Goal: Task Accomplishment & Management: Use online tool/utility

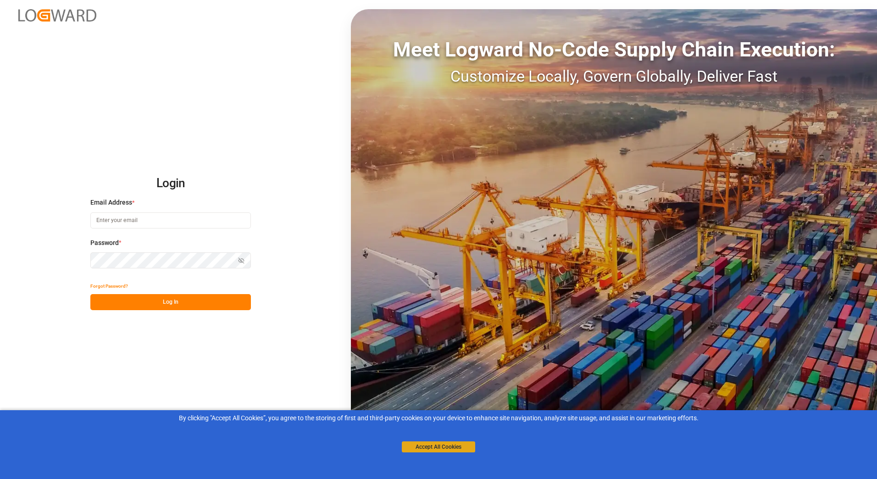
type input "[PERSON_NAME][EMAIL_ADDRESS][PERSON_NAME][DOMAIN_NAME]"
click at [471, 449] on button "Accept All Cookies" at bounding box center [438, 446] width 73 height 11
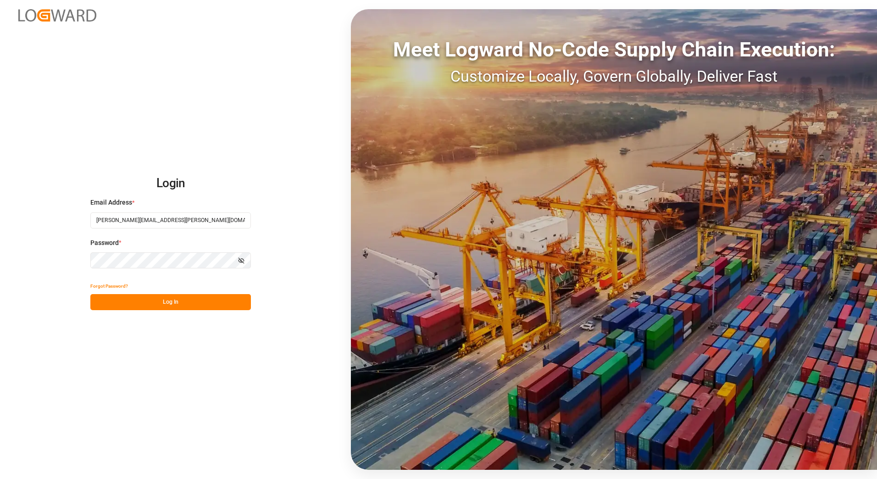
click at [209, 302] on button "Log In" at bounding box center [170, 302] width 160 height 16
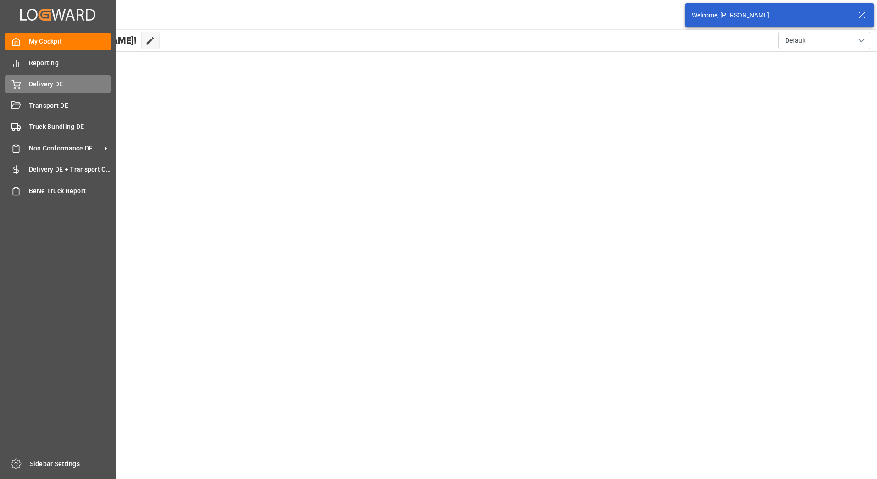
click at [21, 86] on div "Delivery DE Delivery DE" at bounding box center [57, 84] width 105 height 18
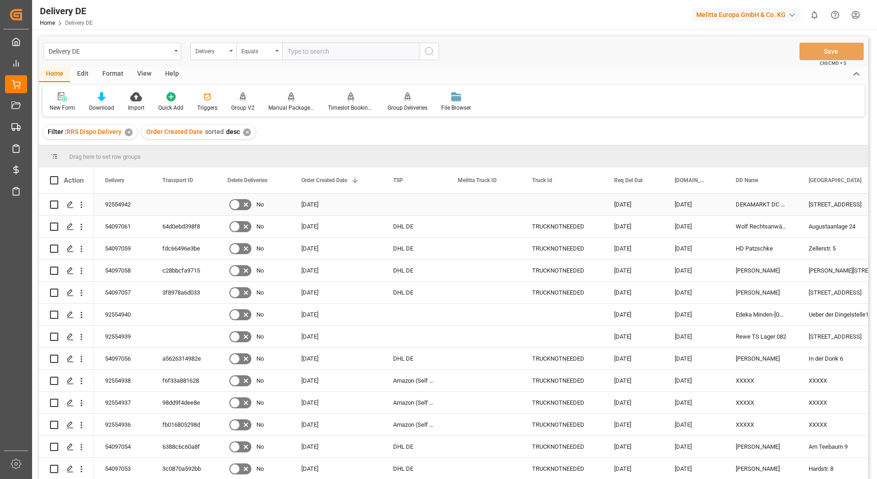
click at [53, 202] on input "Press Space to toggle row selection (unchecked)" at bounding box center [54, 204] width 8 height 8
checkbox input "true"
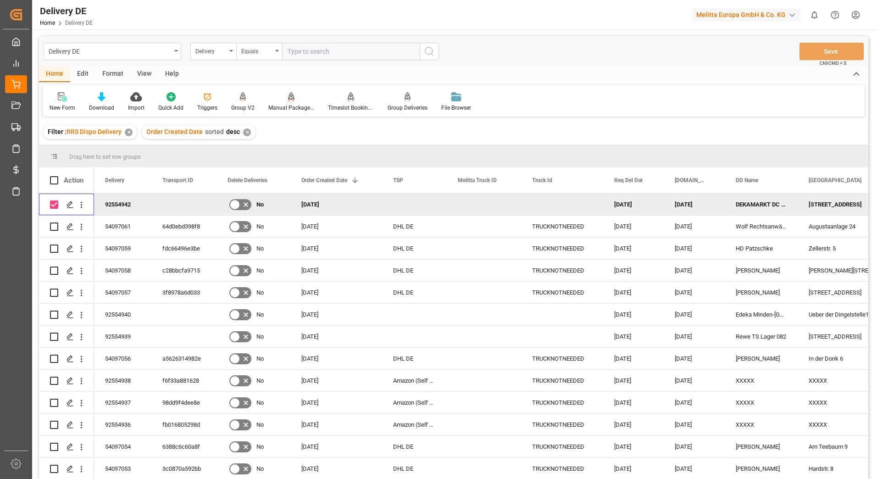
click at [280, 106] on div "Manual Package TypeDetermination" at bounding box center [291, 108] width 46 height 8
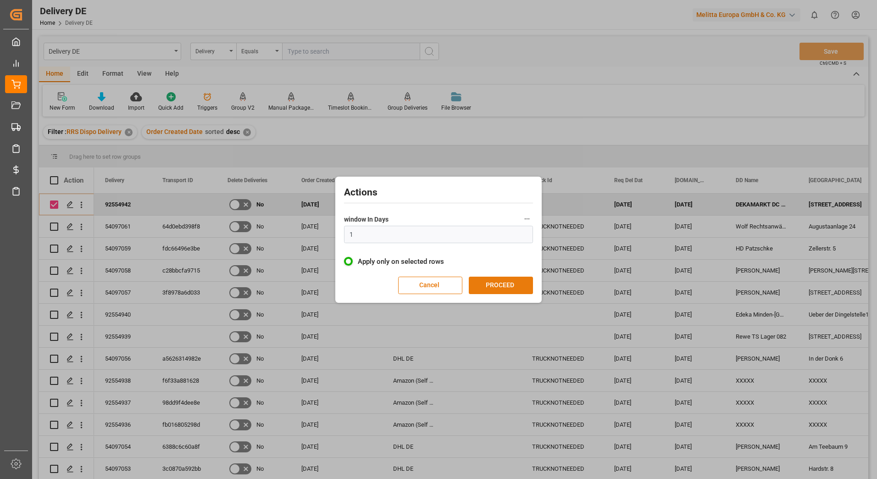
click at [517, 278] on button "PROCEED" at bounding box center [501, 284] width 64 height 17
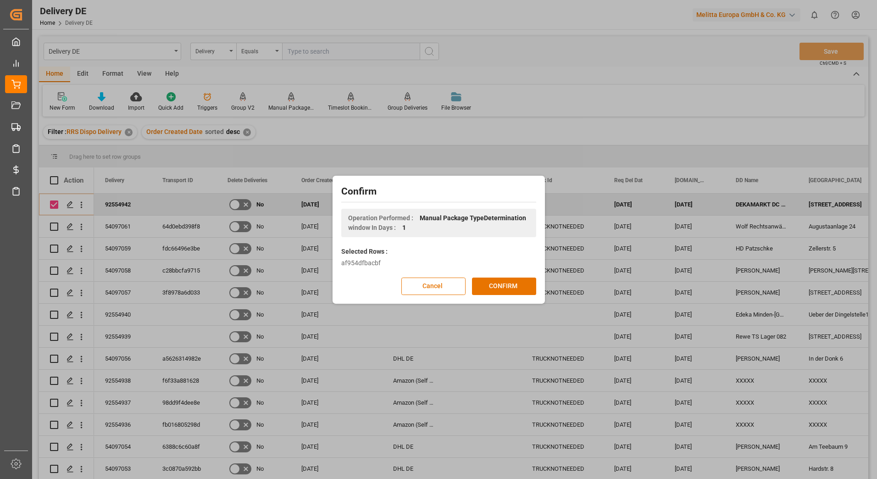
click at [517, 278] on button "CONFIRM" at bounding box center [504, 285] width 64 height 17
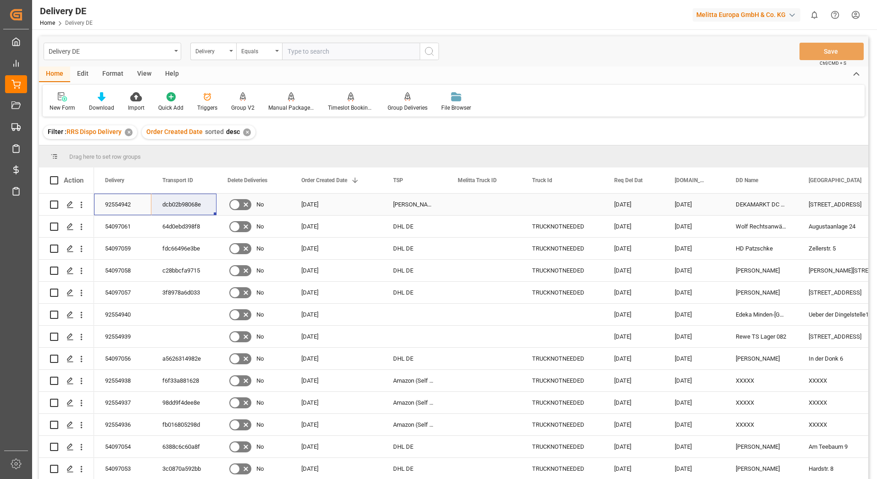
drag, startPoint x: 124, startPoint y: 203, endPoint x: 160, endPoint y: 199, distance: 35.9
click at [856, 14] on html "Created by potrace 1.15, written by [PERSON_NAME] [DATE]-[DATE] Created by potr…" at bounding box center [438, 239] width 877 height 479
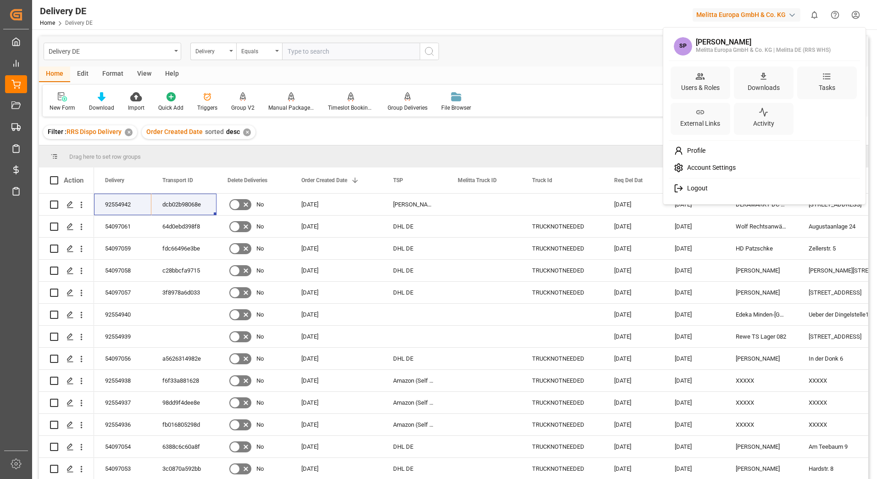
click at [701, 183] on div "Logout" at bounding box center [764, 188] width 188 height 17
